Goal: Find specific page/section: Find specific page/section

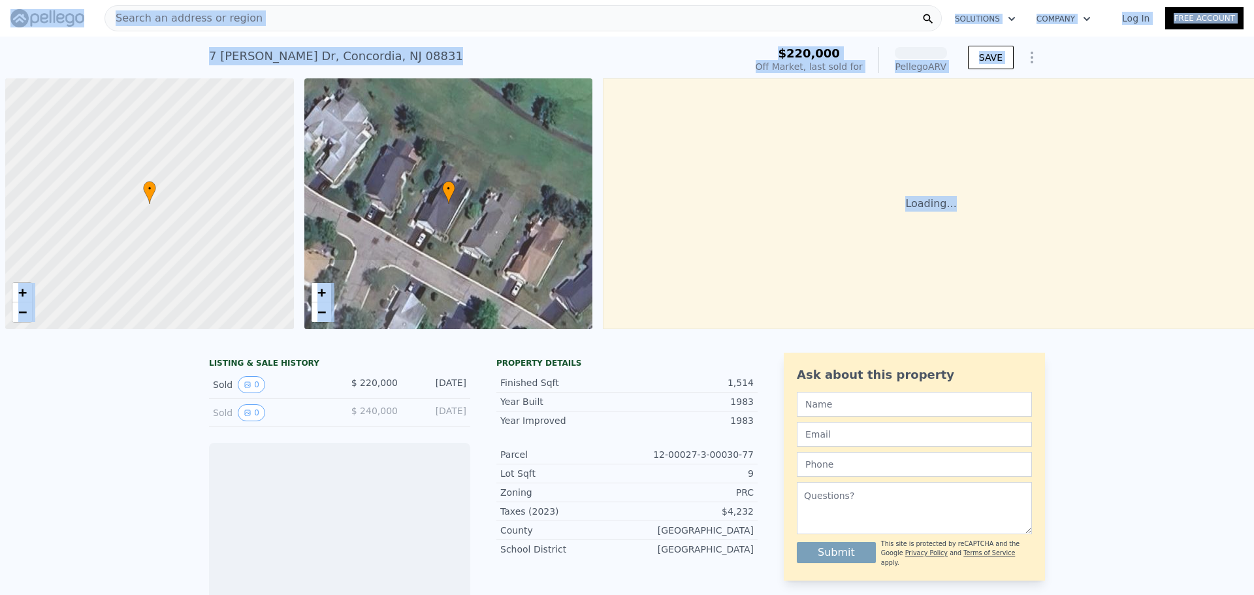
scroll to position [0, 5]
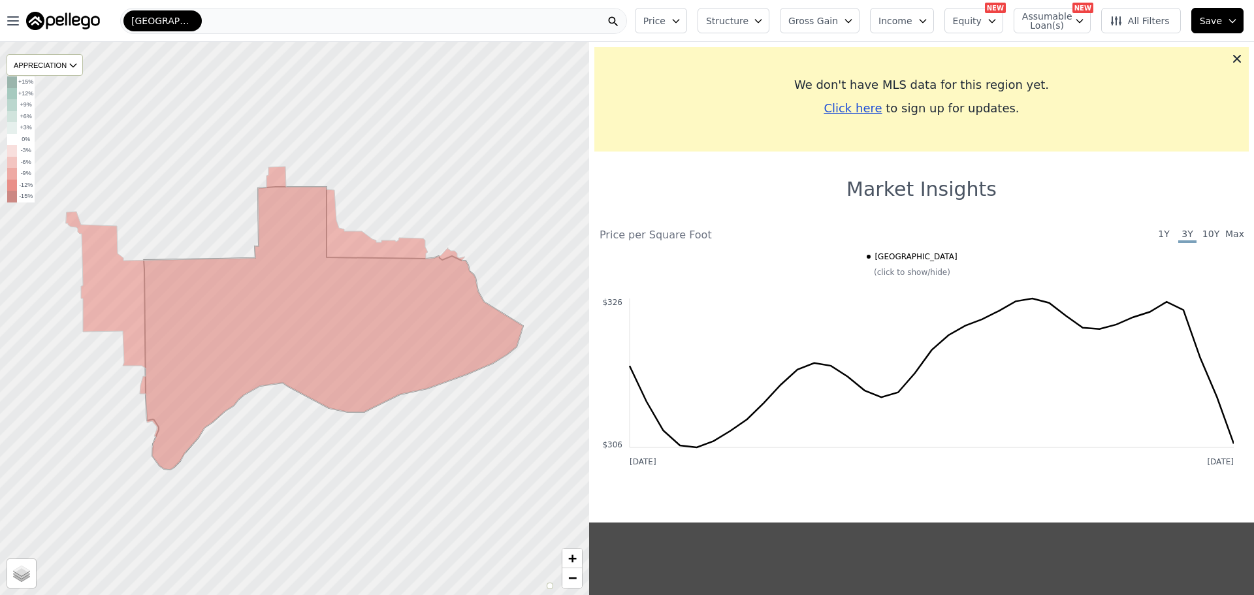
click at [39, 20] on img at bounding box center [63, 21] width 74 height 18
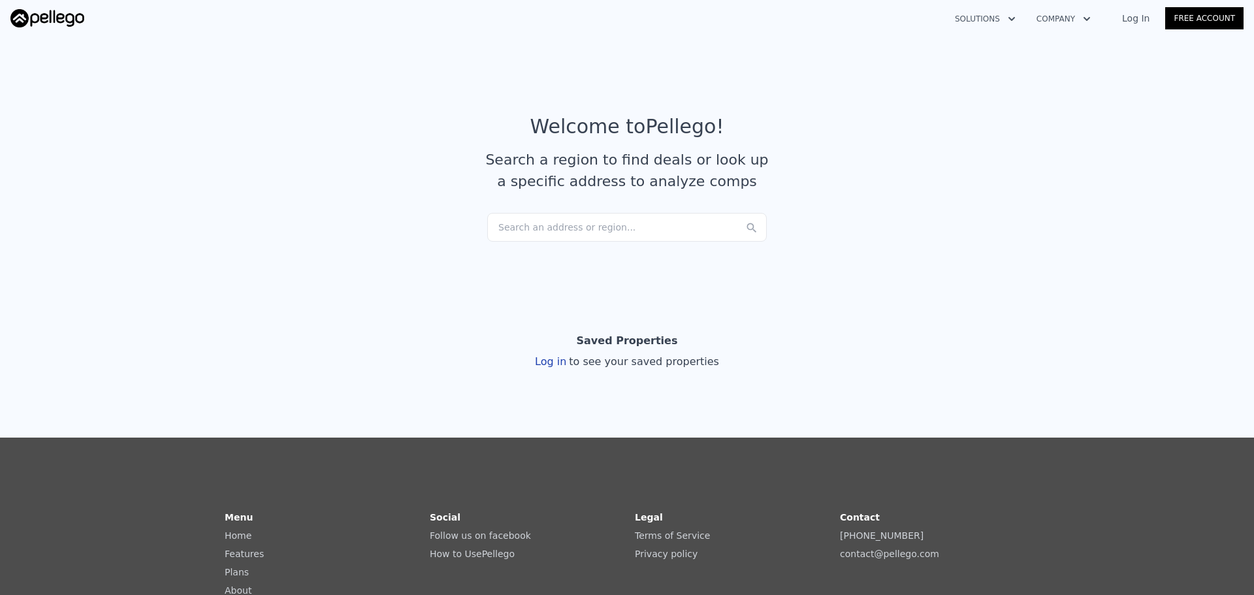
drag, startPoint x: 273, startPoint y: 472, endPoint x: 240, endPoint y: 132, distance: 341.9
